Goal: Task Accomplishment & Management: Use online tool/utility

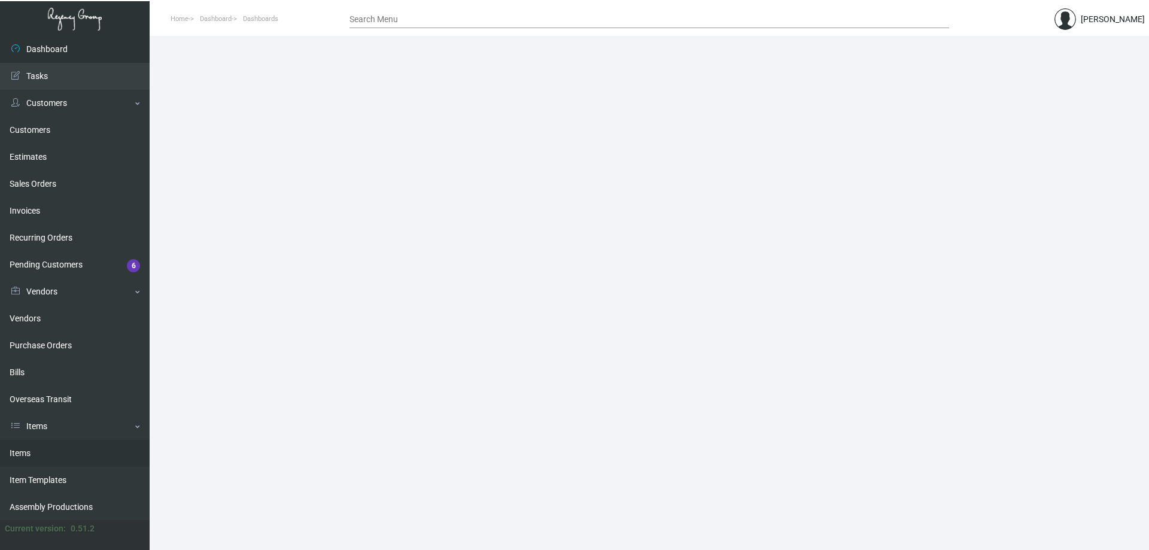
click at [66, 445] on link "Items" at bounding box center [75, 453] width 150 height 27
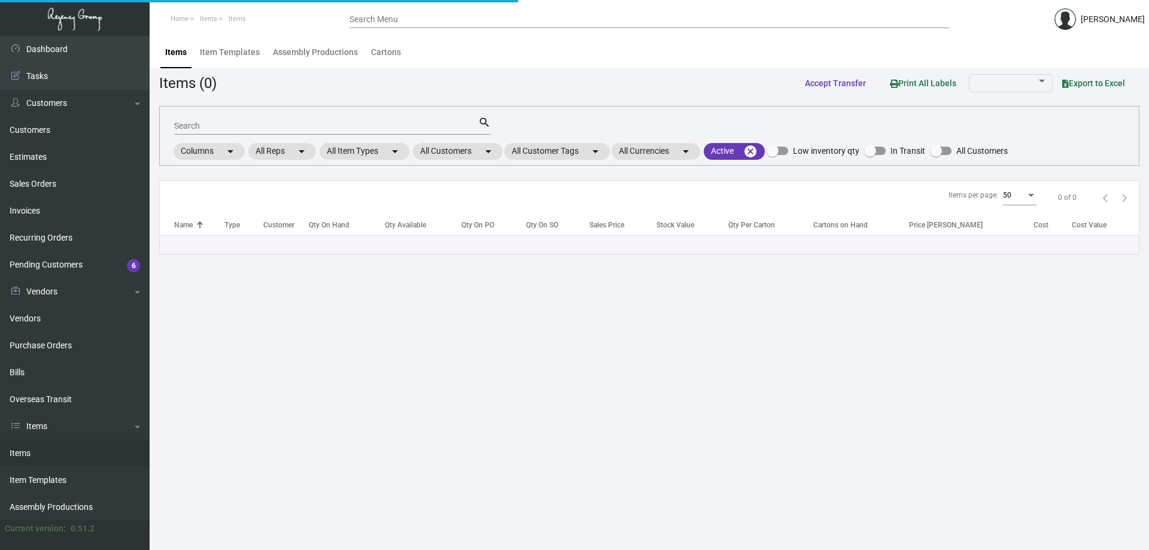
click at [315, 121] on div "Search" at bounding box center [326, 125] width 304 height 19
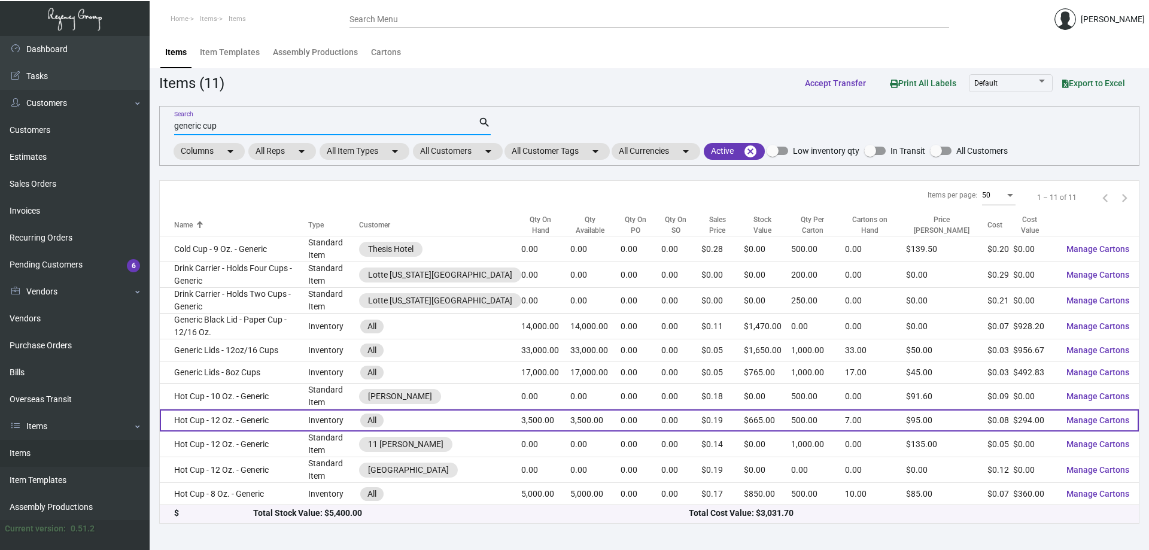
type input "generic cup"
click at [284, 409] on td "Hot Cup - 12 Oz. - Generic" at bounding box center [234, 420] width 148 height 22
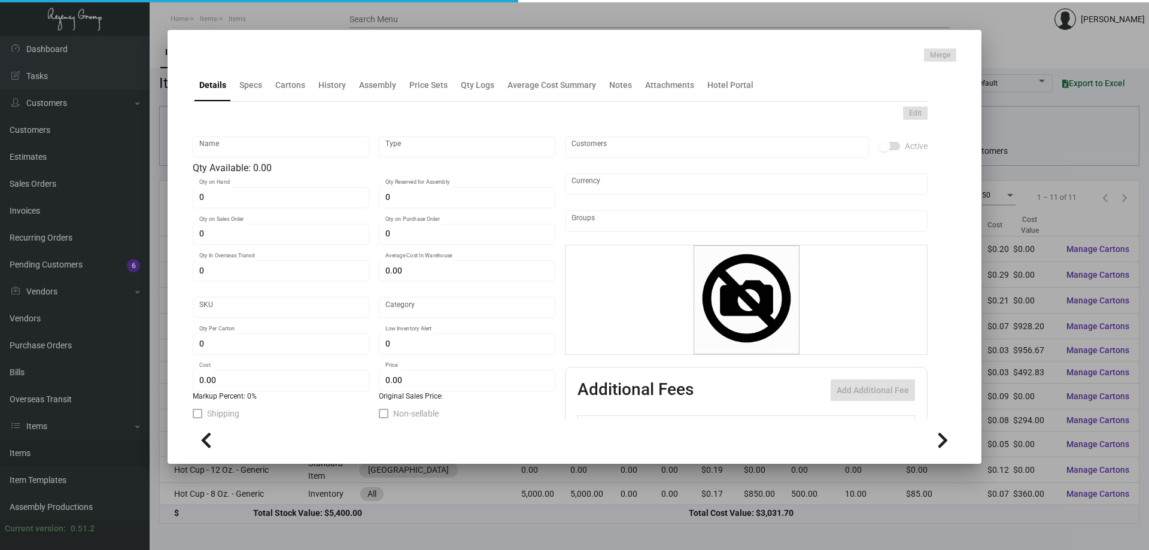
type input "Hot Cup - 12 Oz. - Generic"
type input "Inventory"
type input "3,500"
type input "$ 0.09697"
type input "Standard"
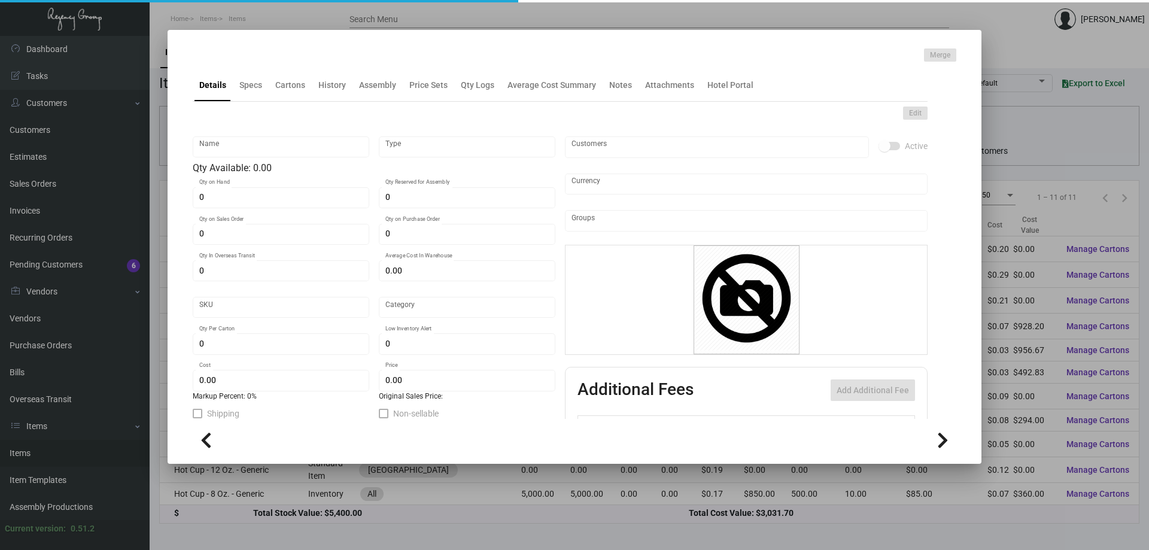
type input "500"
type input "$ 0.084"
type input "$ 0.19"
checkbox input "true"
type input "United States Dollar $"
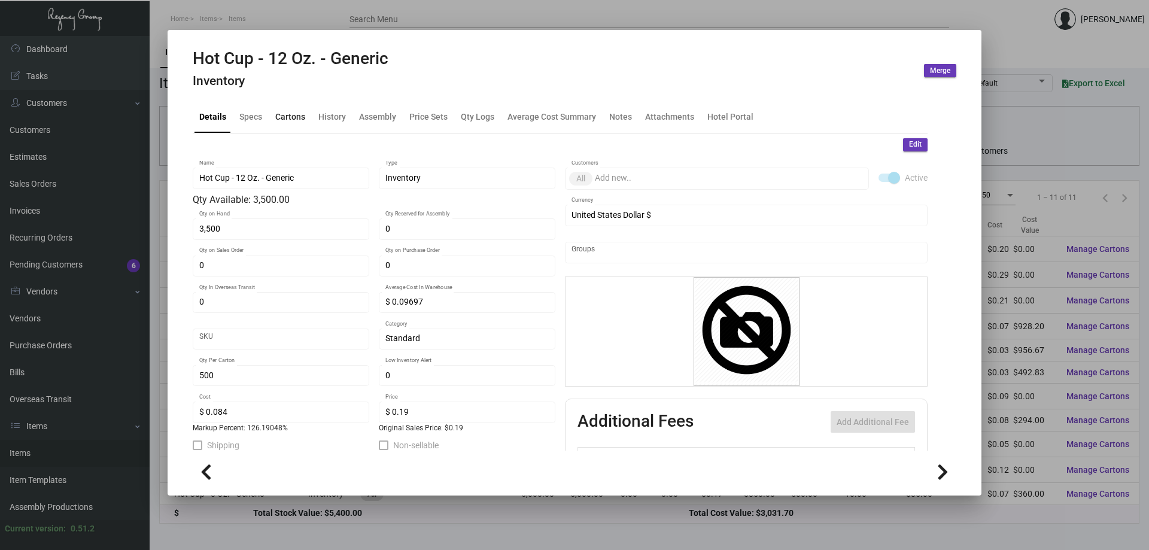
click at [293, 120] on div "Cartons" at bounding box center [290, 116] width 30 height 13
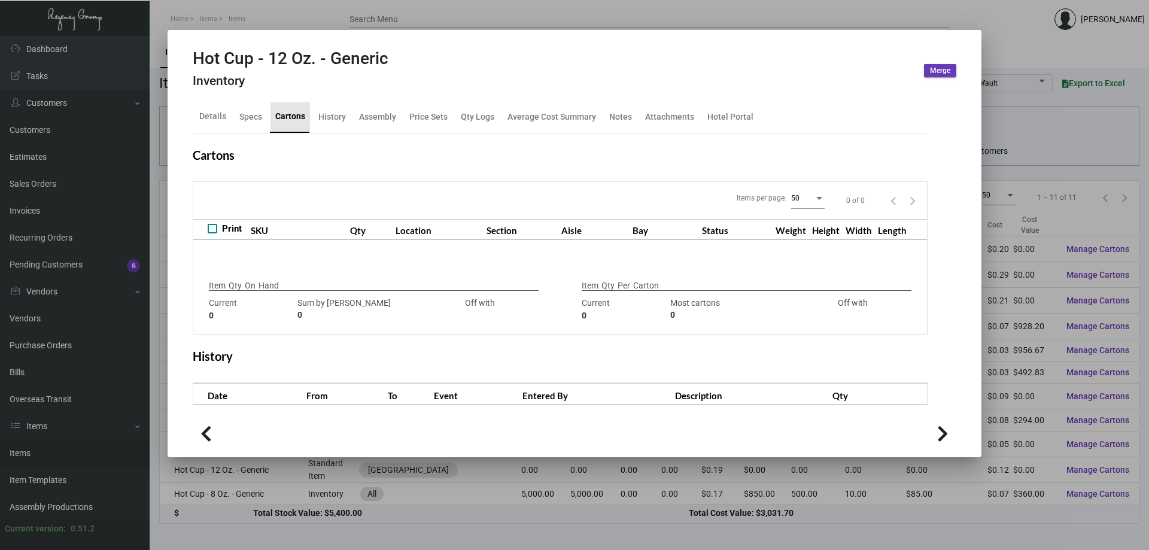
type input "3,500"
type input "4500"
type input "-1000"
type input "500"
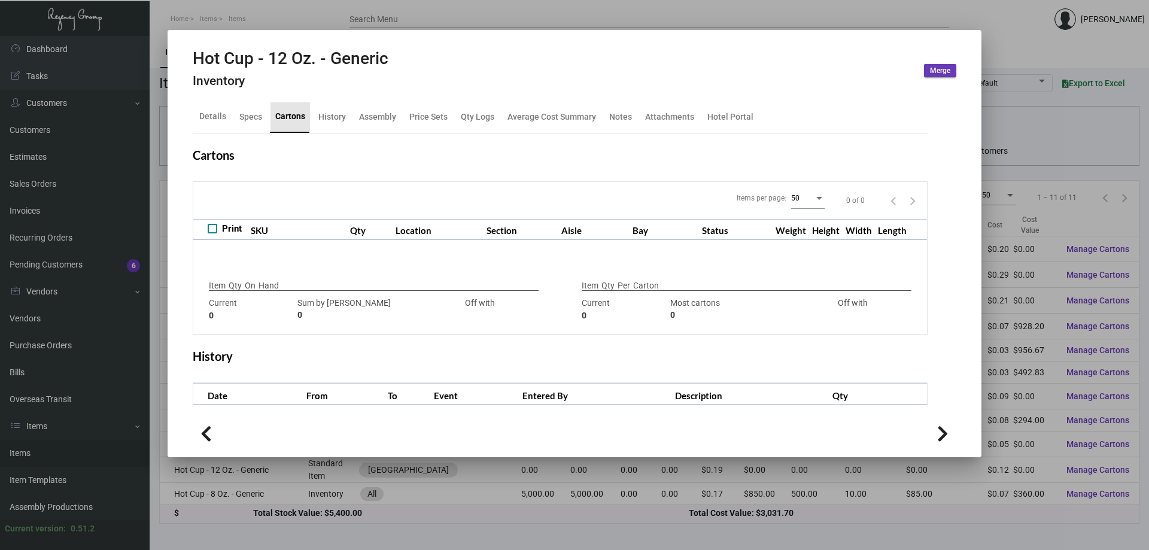
type input "0"
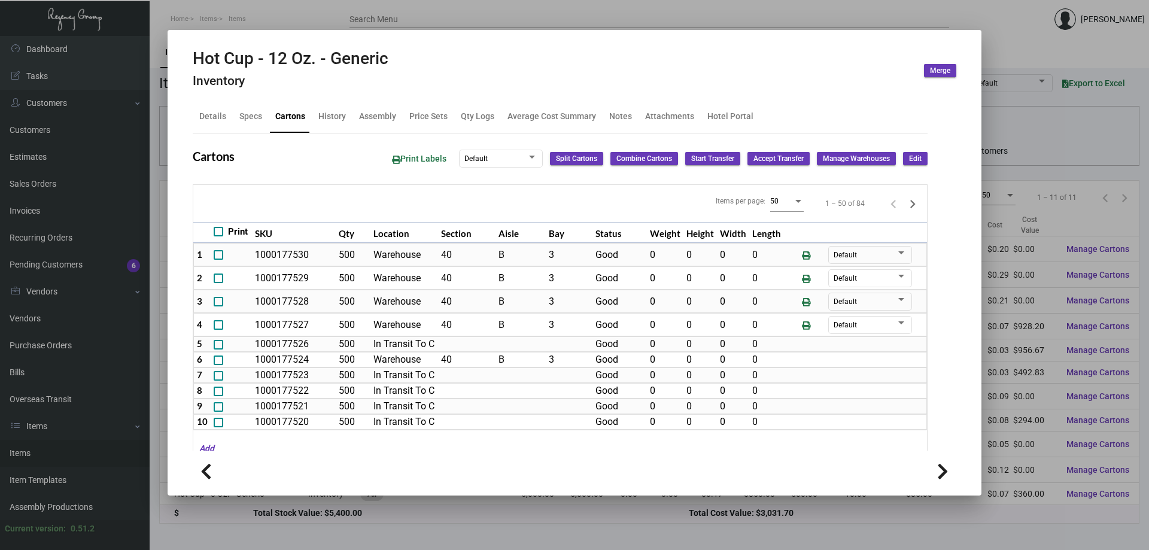
scroll to position [511, 0]
